Goal: Task Accomplishment & Management: Use online tool/utility

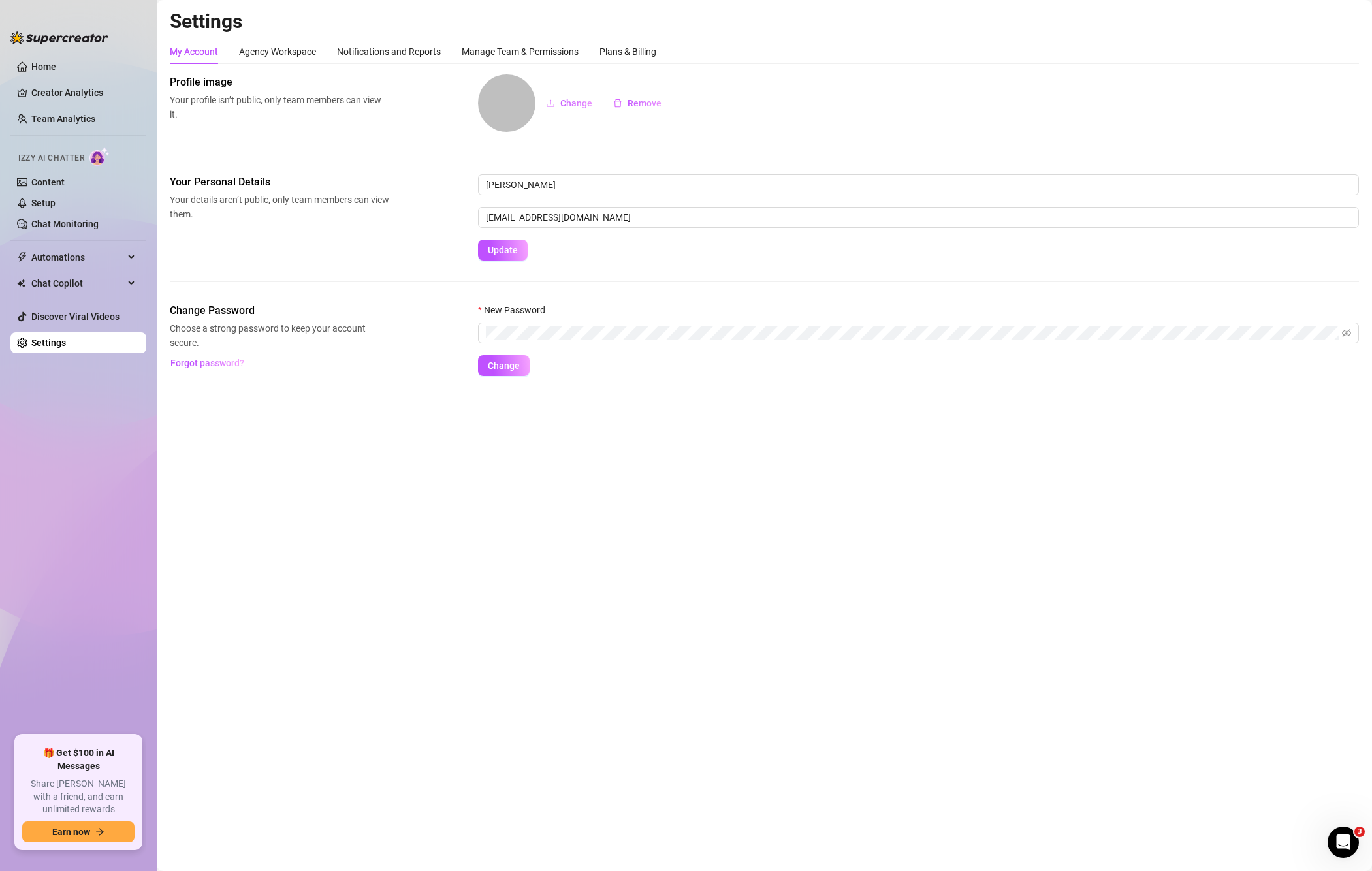
click at [1231, 73] on div "My Account Agency Workspace Notifications and Reports Manage Team & Permissions…" at bounding box center [764, 208] width 1188 height 337
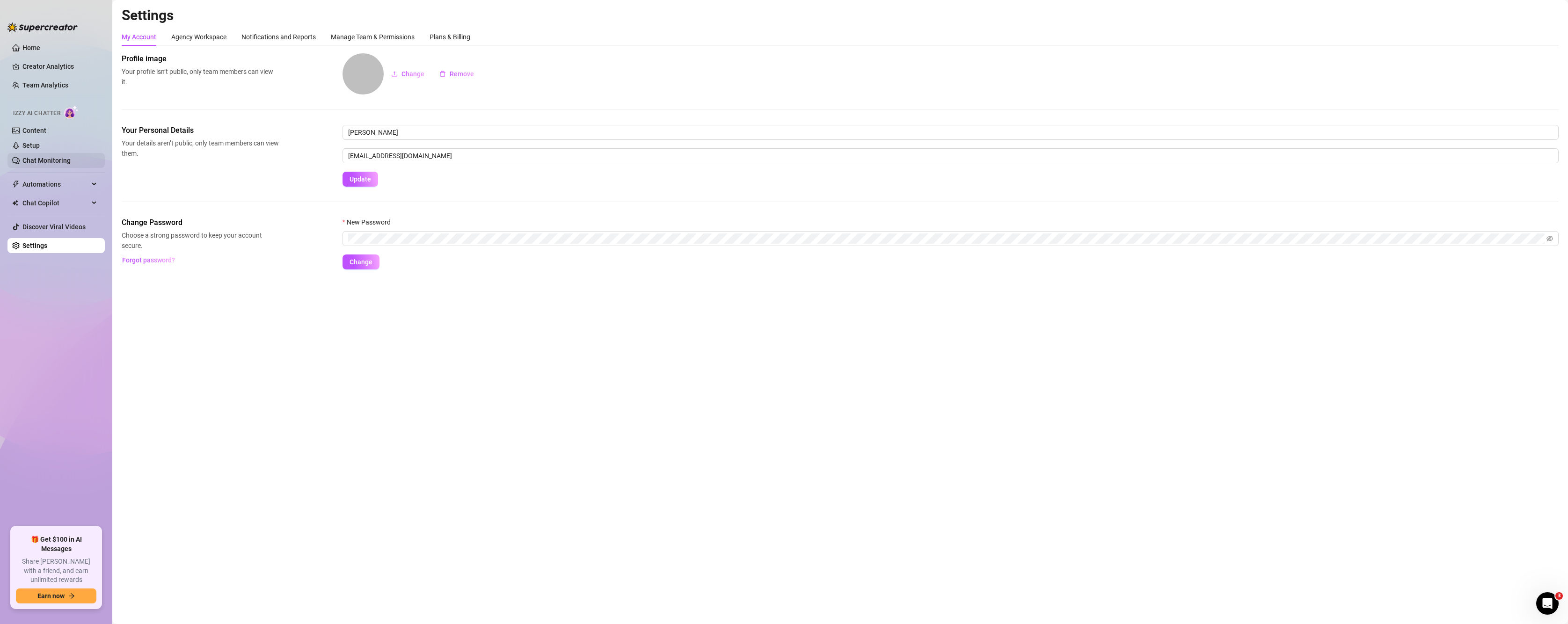
click at [46, 161] on link "Chat Monitoring" at bounding box center [46, 160] width 48 height 8
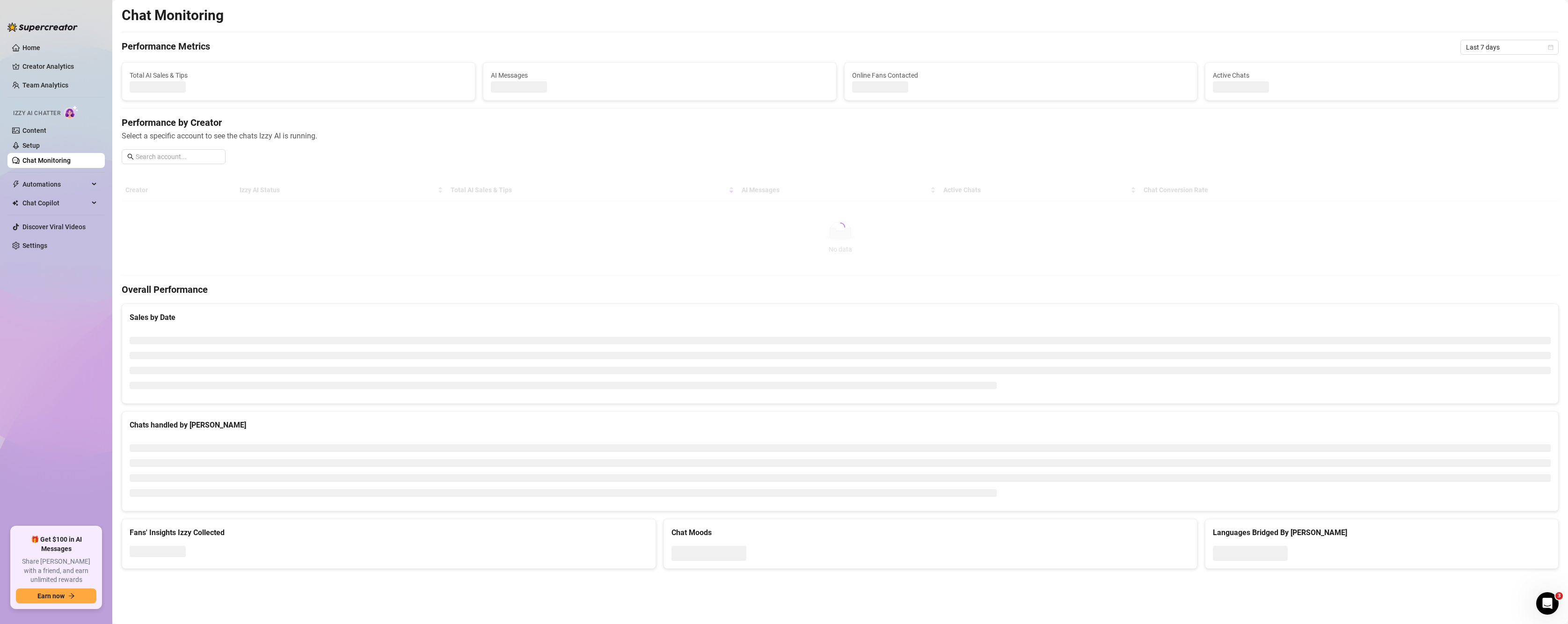
click at [53, 110] on span "Izzy AI Chatter" at bounding box center [37, 113] width 47 height 9
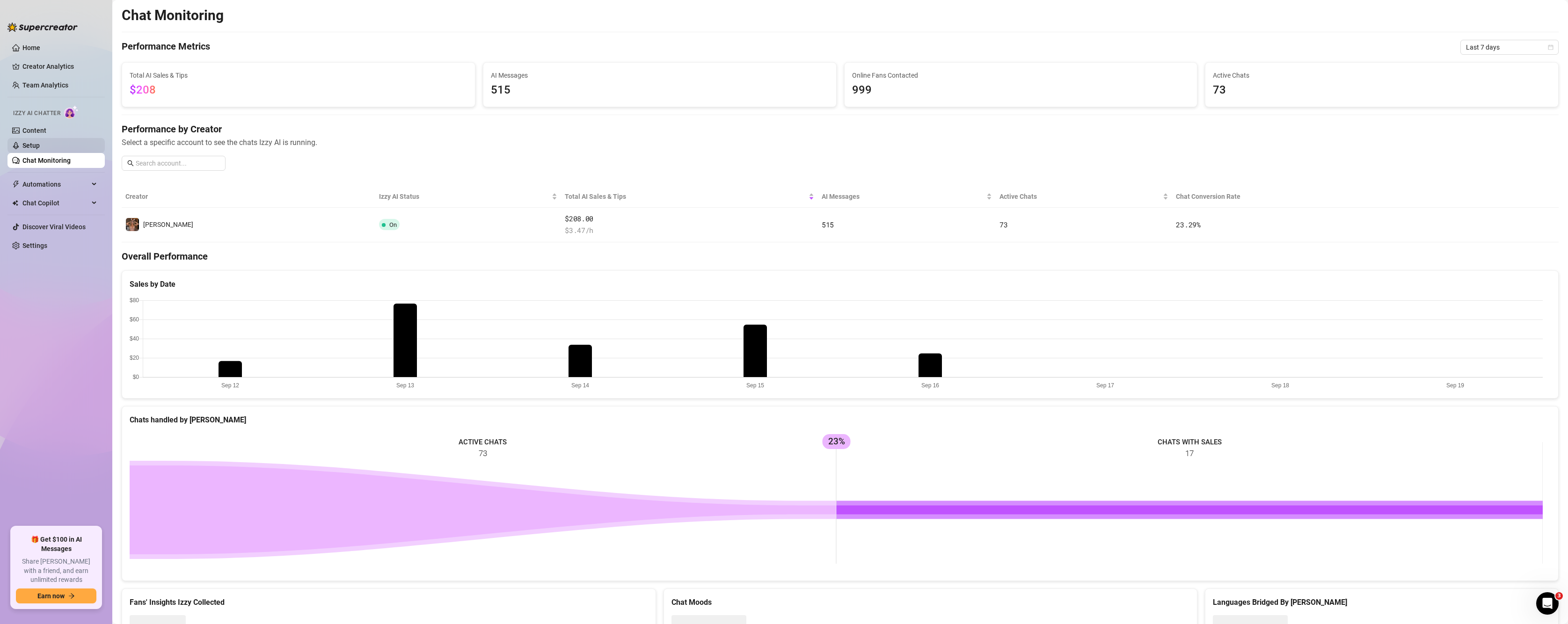
click at [39, 148] on link "Setup" at bounding box center [30, 145] width 17 height 8
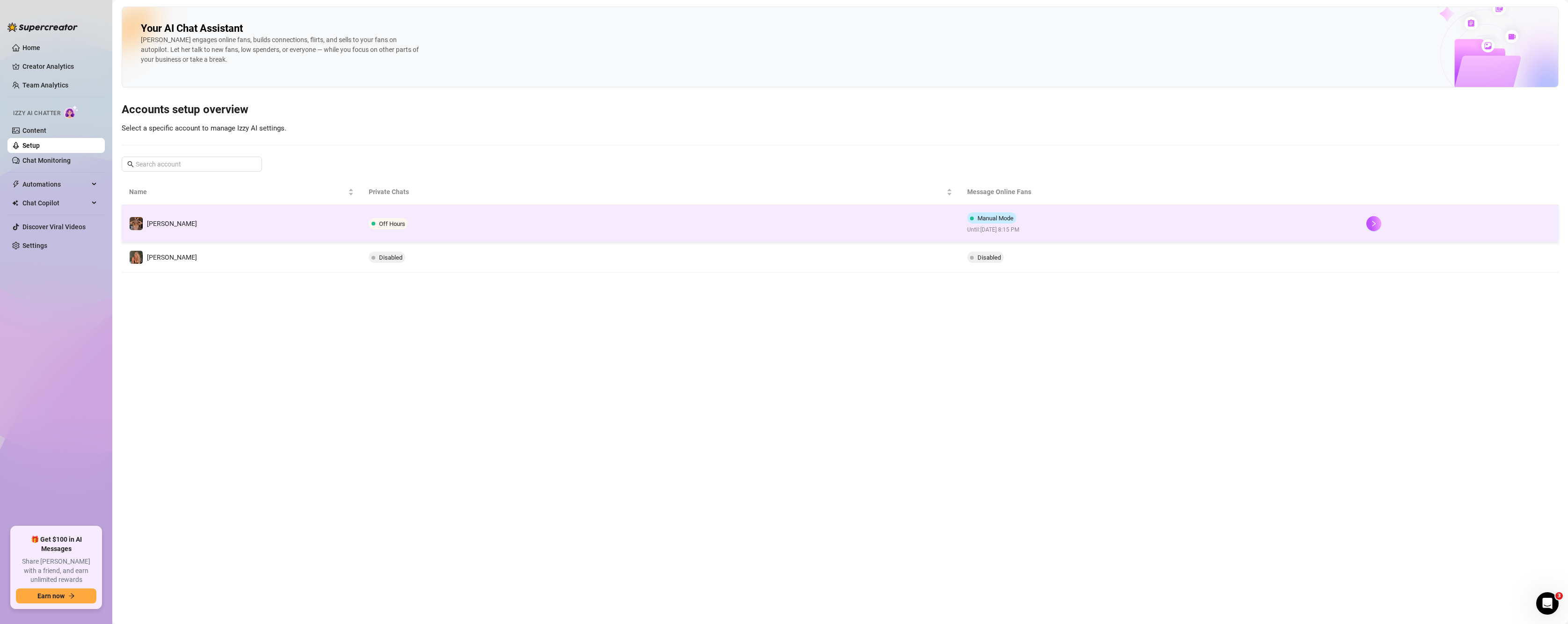
click at [395, 224] on span "Off Hours" at bounding box center [392, 224] width 26 height 7
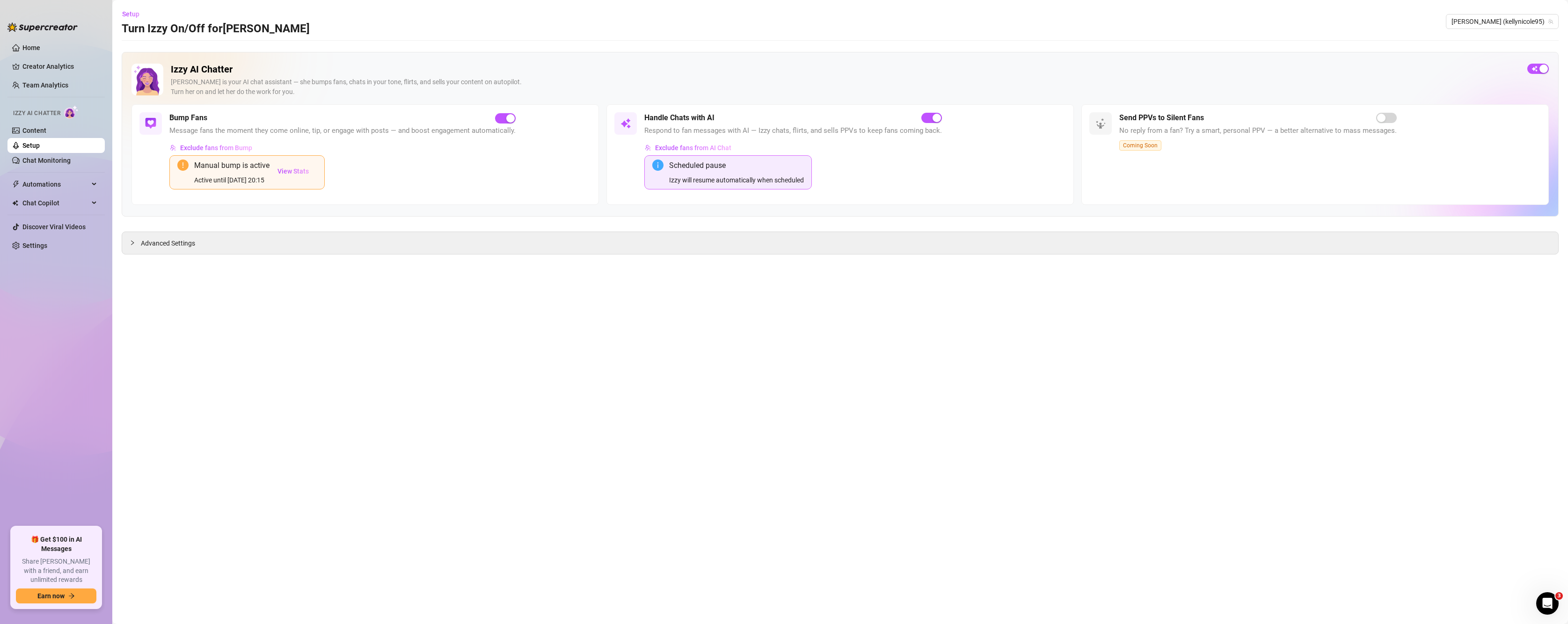
click at [983, 62] on div "Izzy AI Chatter [PERSON_NAME] is your AI chat assistant — she bumps fans, chats…" at bounding box center [840, 134] width 1437 height 165
click at [983, 69] on button "button" at bounding box center [1538, 69] width 21 height 10
click at [40, 44] on link "Home" at bounding box center [31, 48] width 18 height 8
